Goal: Navigation & Orientation: Find specific page/section

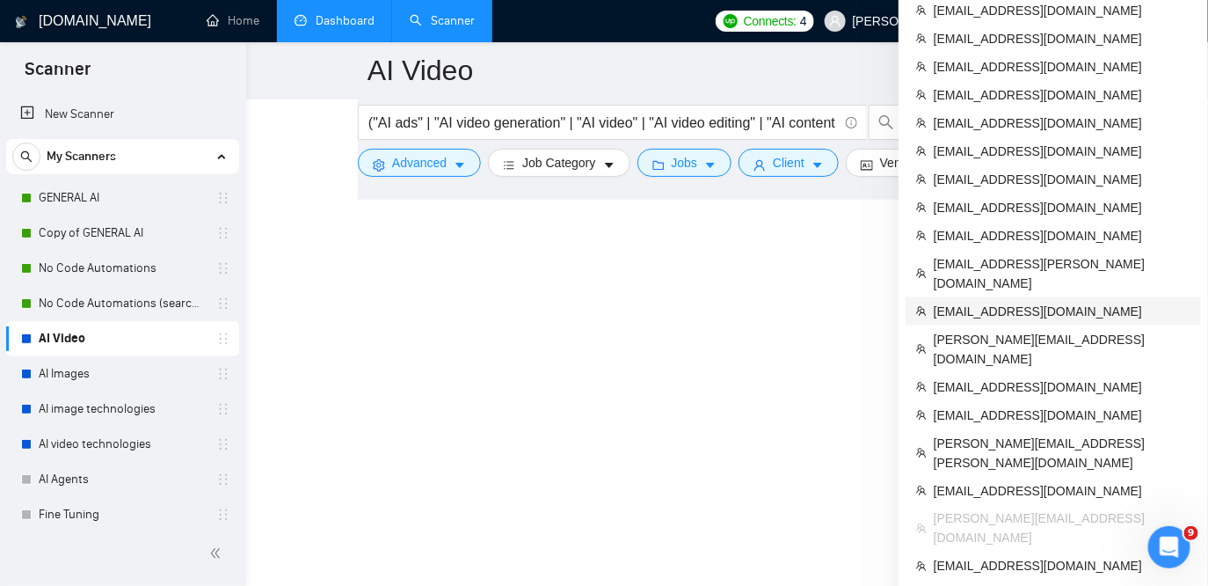
click at [953, 302] on span "[EMAIL_ADDRESS][DOMAIN_NAME]" at bounding box center [1062, 311] width 257 height 19
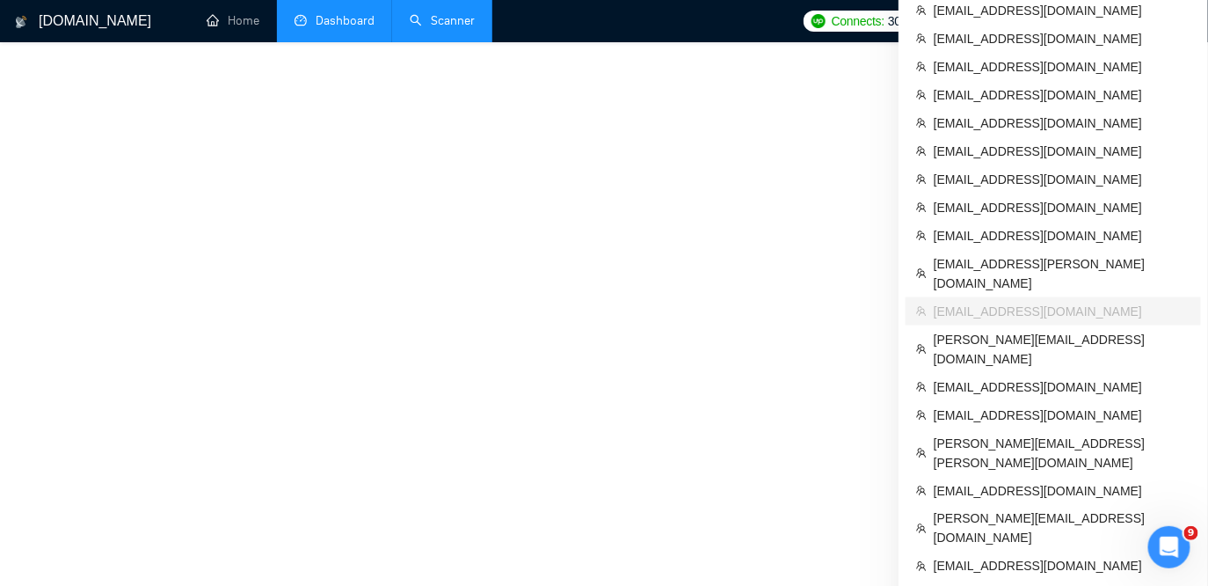
click at [333, 28] on link "Dashboard" at bounding box center [335, 20] width 80 height 15
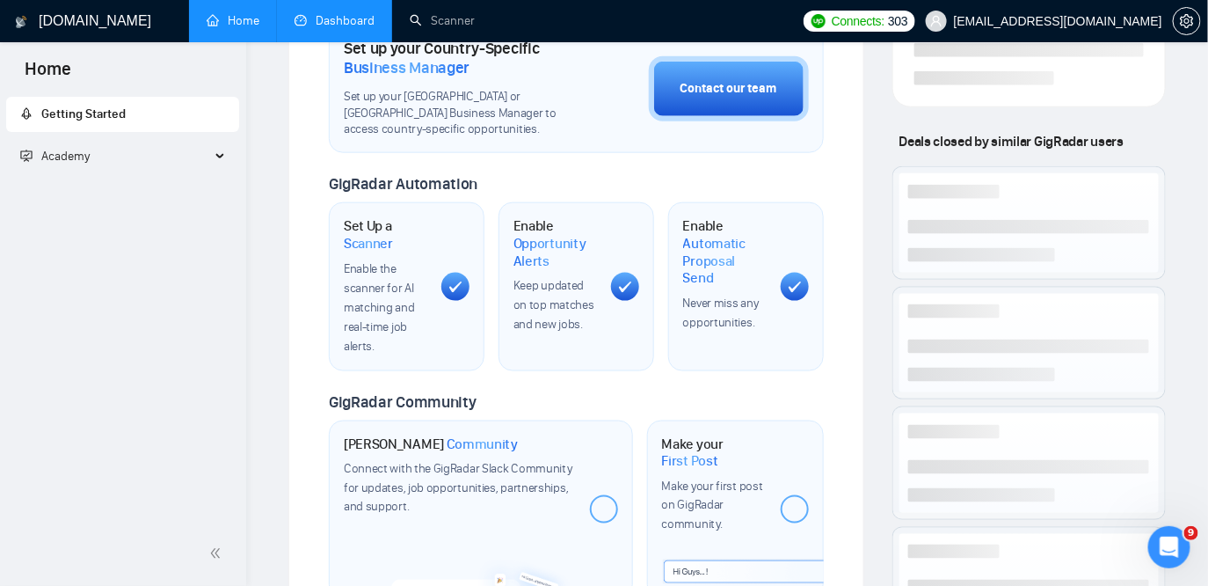
scroll to position [486, 0]
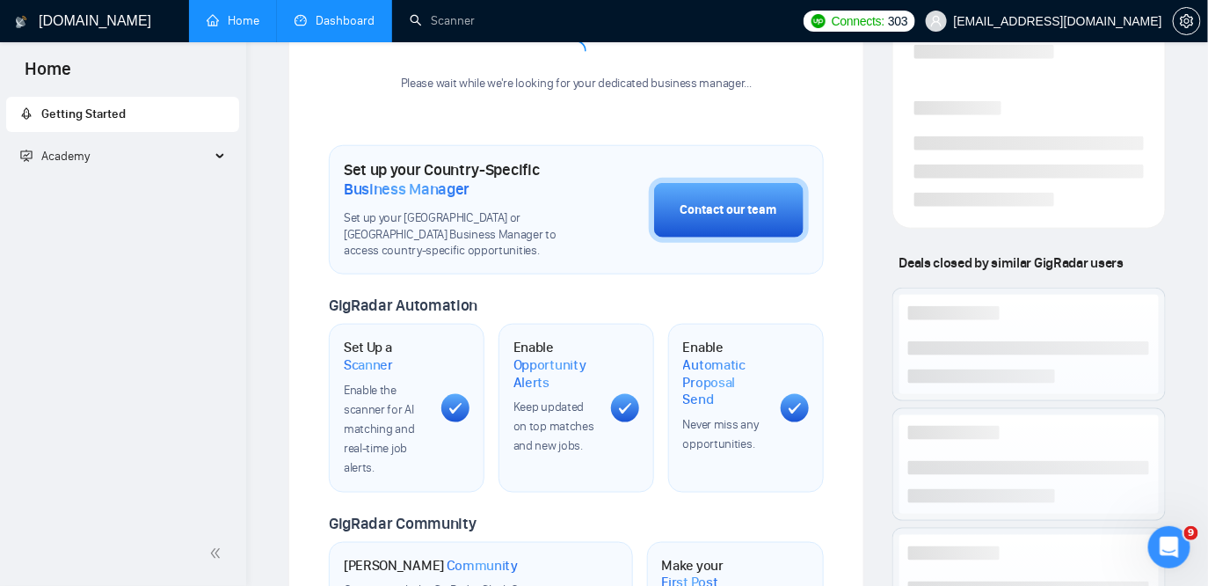
click at [349, 30] on li "Dashboard" at bounding box center [334, 21] width 115 height 42
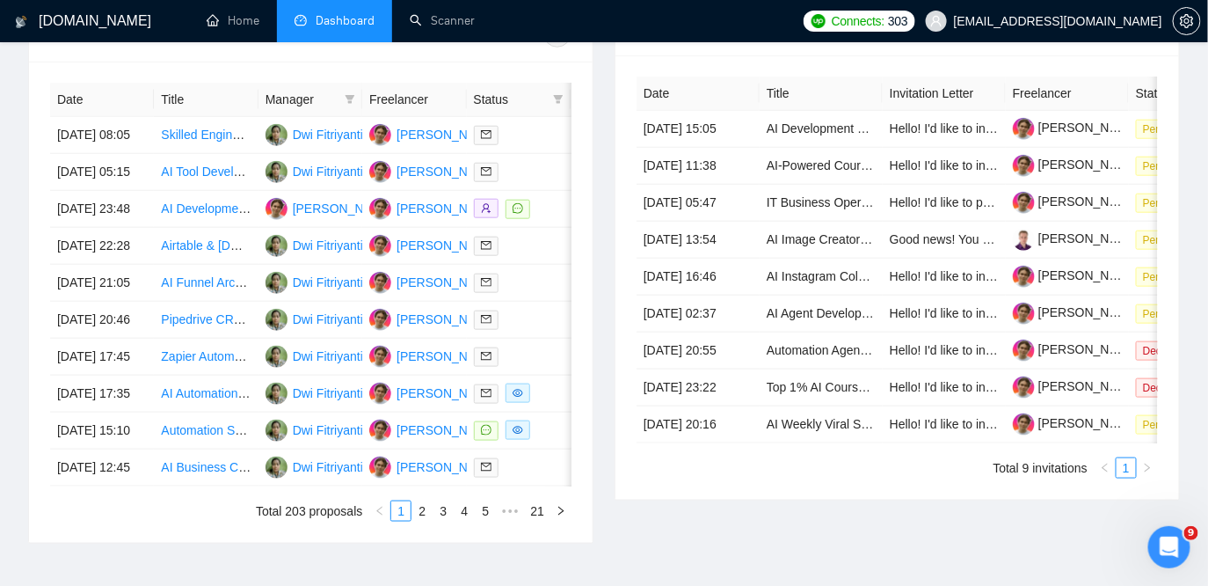
click at [343, 25] on span "Dashboard" at bounding box center [345, 20] width 59 height 15
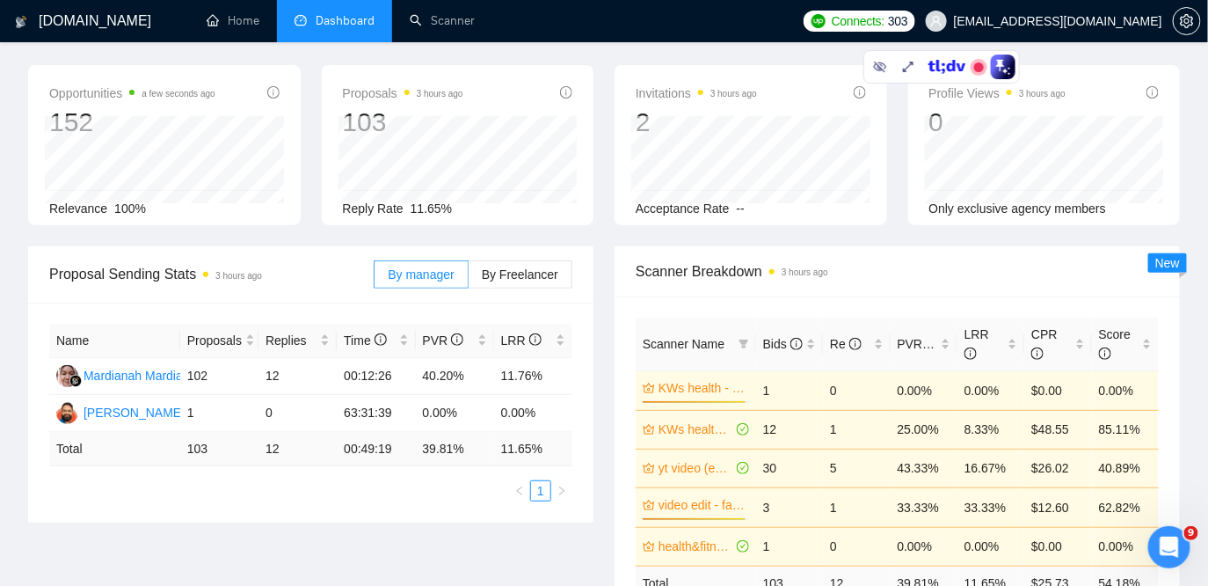
scroll to position [80, 0]
